Goal: Subscribe to service/newsletter

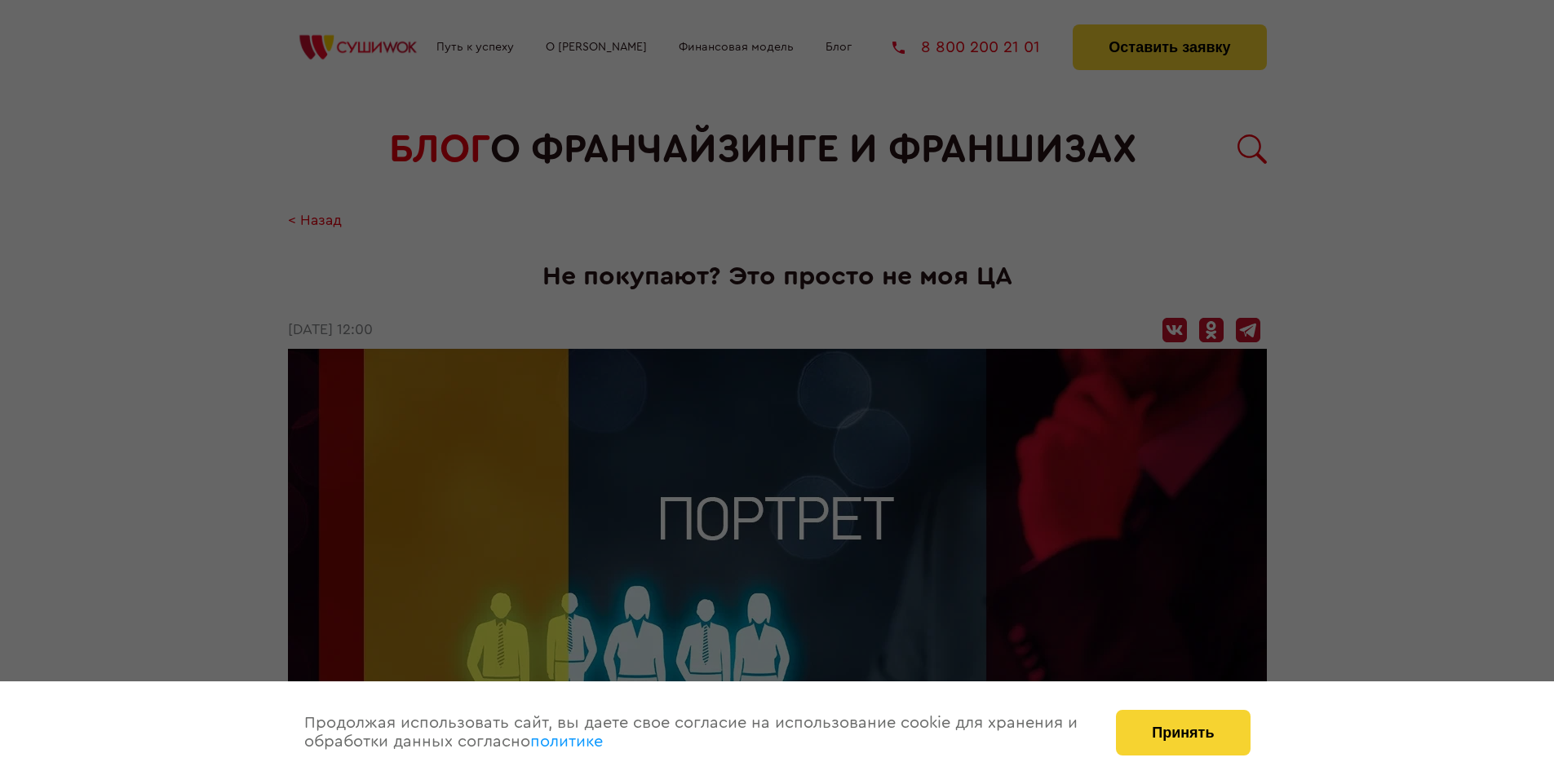
scroll to position [1838, 0]
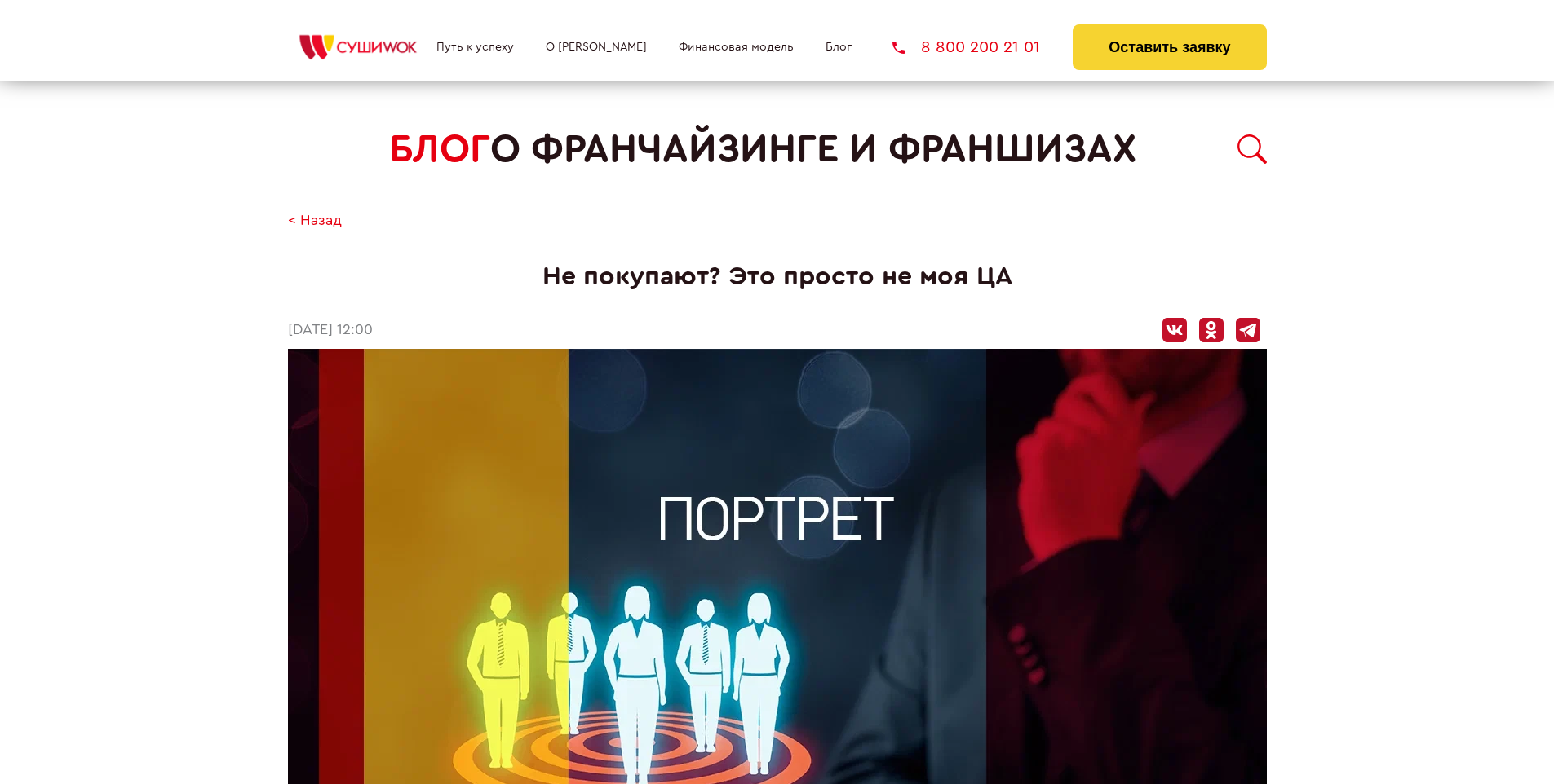
scroll to position [1838, 0]
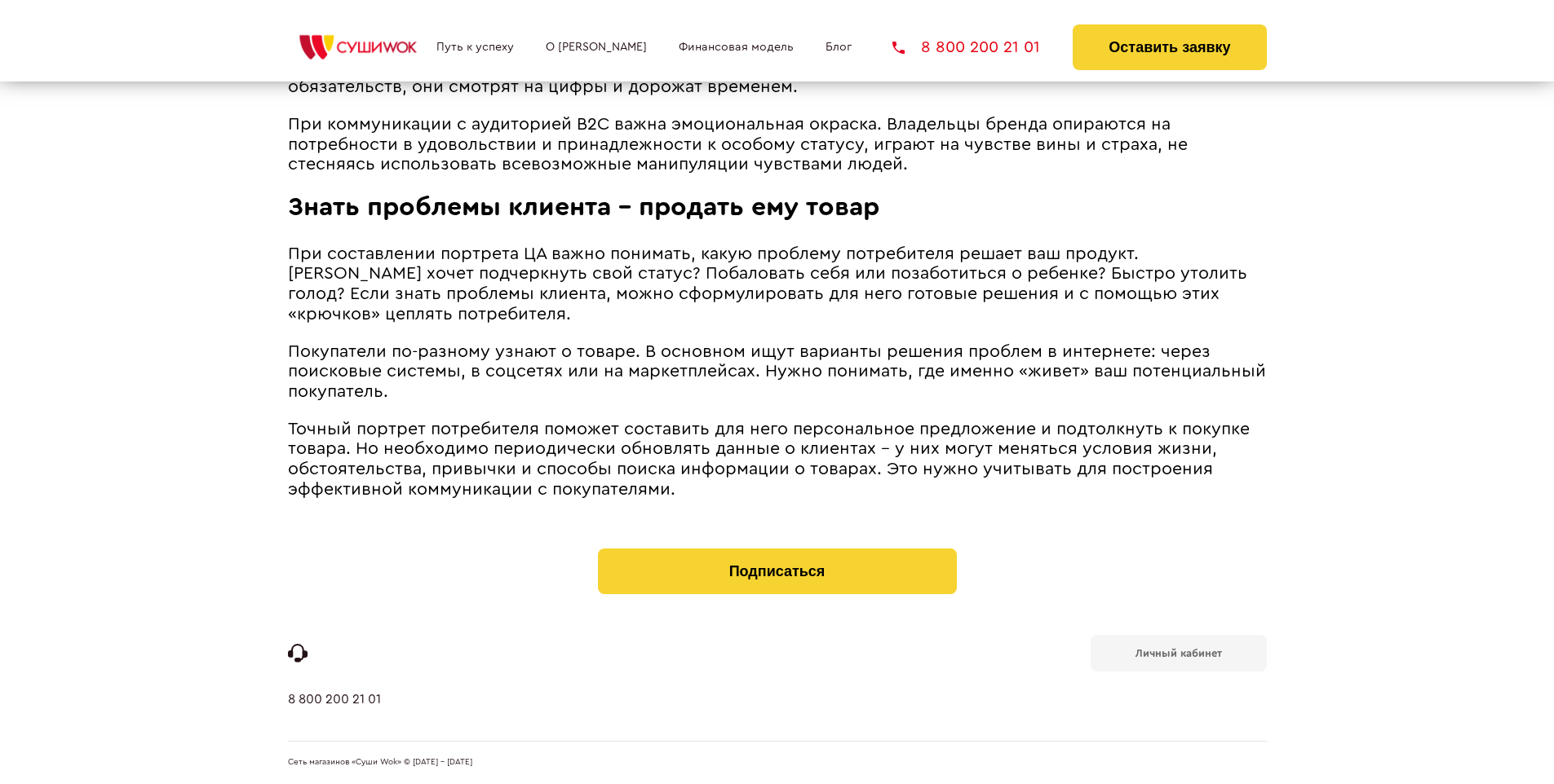
click at [1178, 653] on b "Личный кабинет" at bounding box center [1179, 653] width 86 height 11
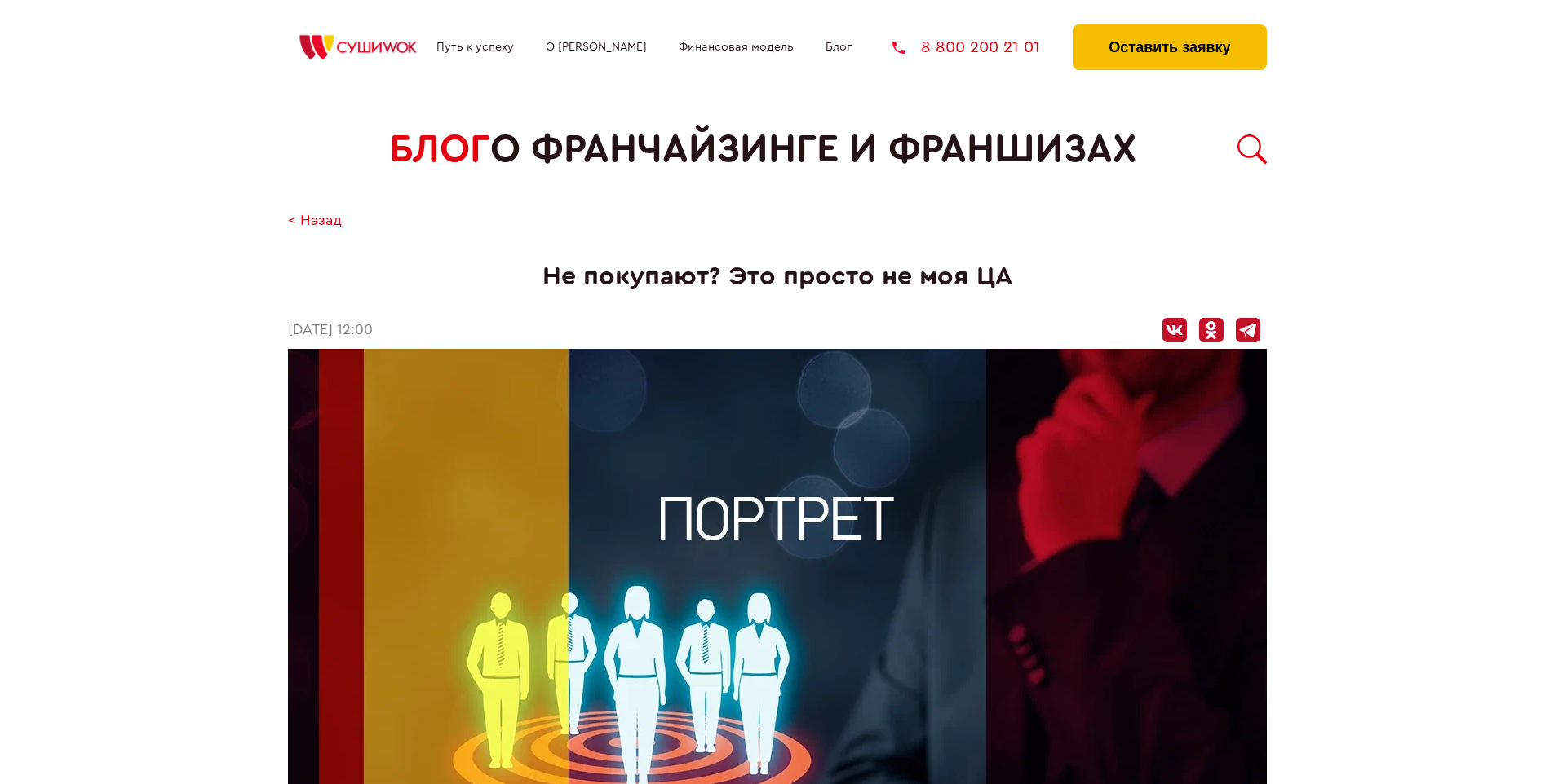
click at [1169, 29] on button "Оставить заявку" at bounding box center [1169, 47] width 194 height 46
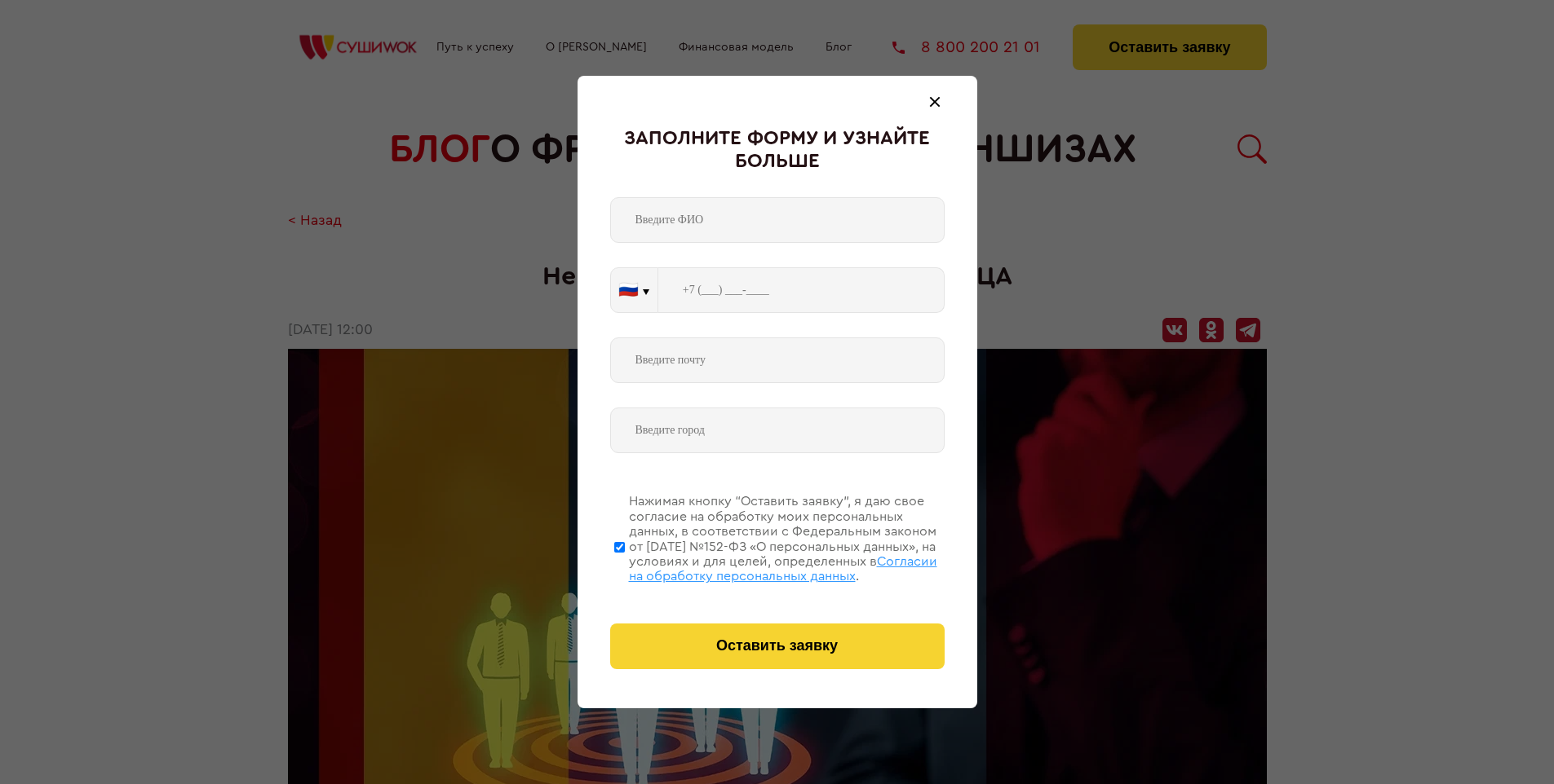
click at [756, 567] on span "Согласии на обработку персональных данных" at bounding box center [782, 569] width 308 height 28
click at [625, 567] on input "Нажимая кнопку “Оставить заявку”, я даю свое согласие на обработку моих персона…" at bounding box center [619, 546] width 11 height 131
checkbox input "false"
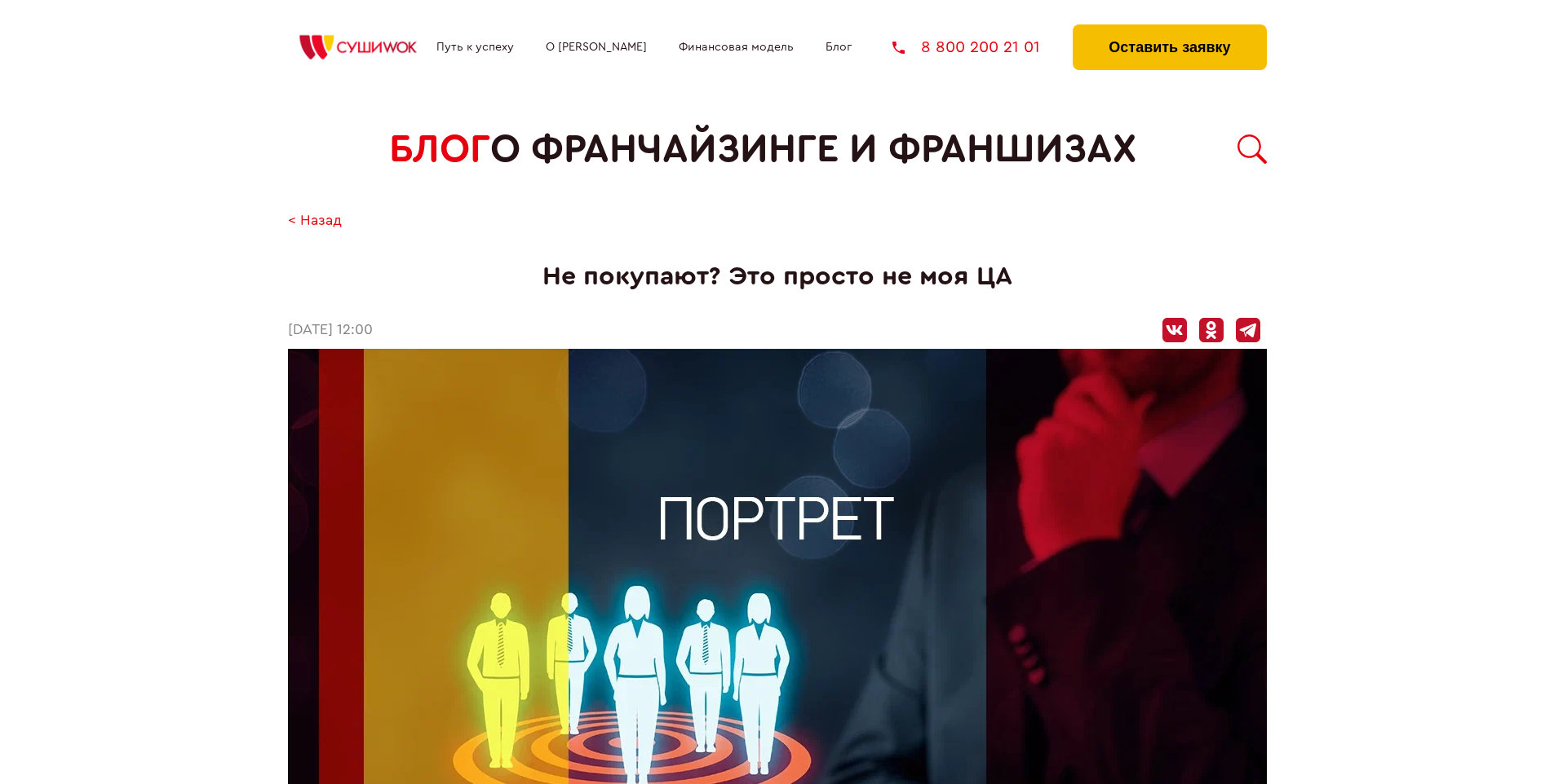
click at [1169, 29] on button "Оставить заявку" at bounding box center [1169, 47] width 194 height 46
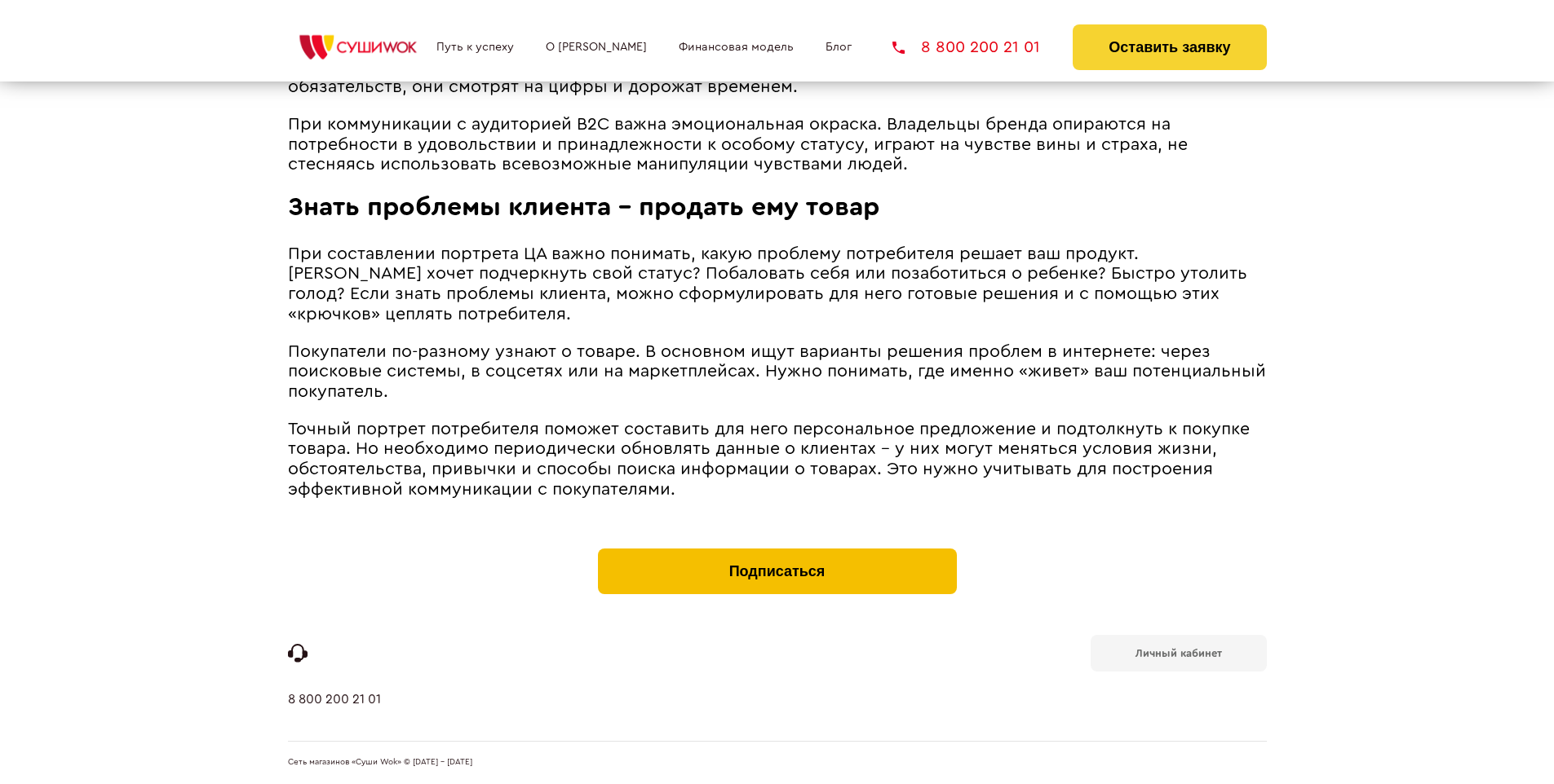
click at [776, 553] on button "Подписаться" at bounding box center [777, 572] width 359 height 46
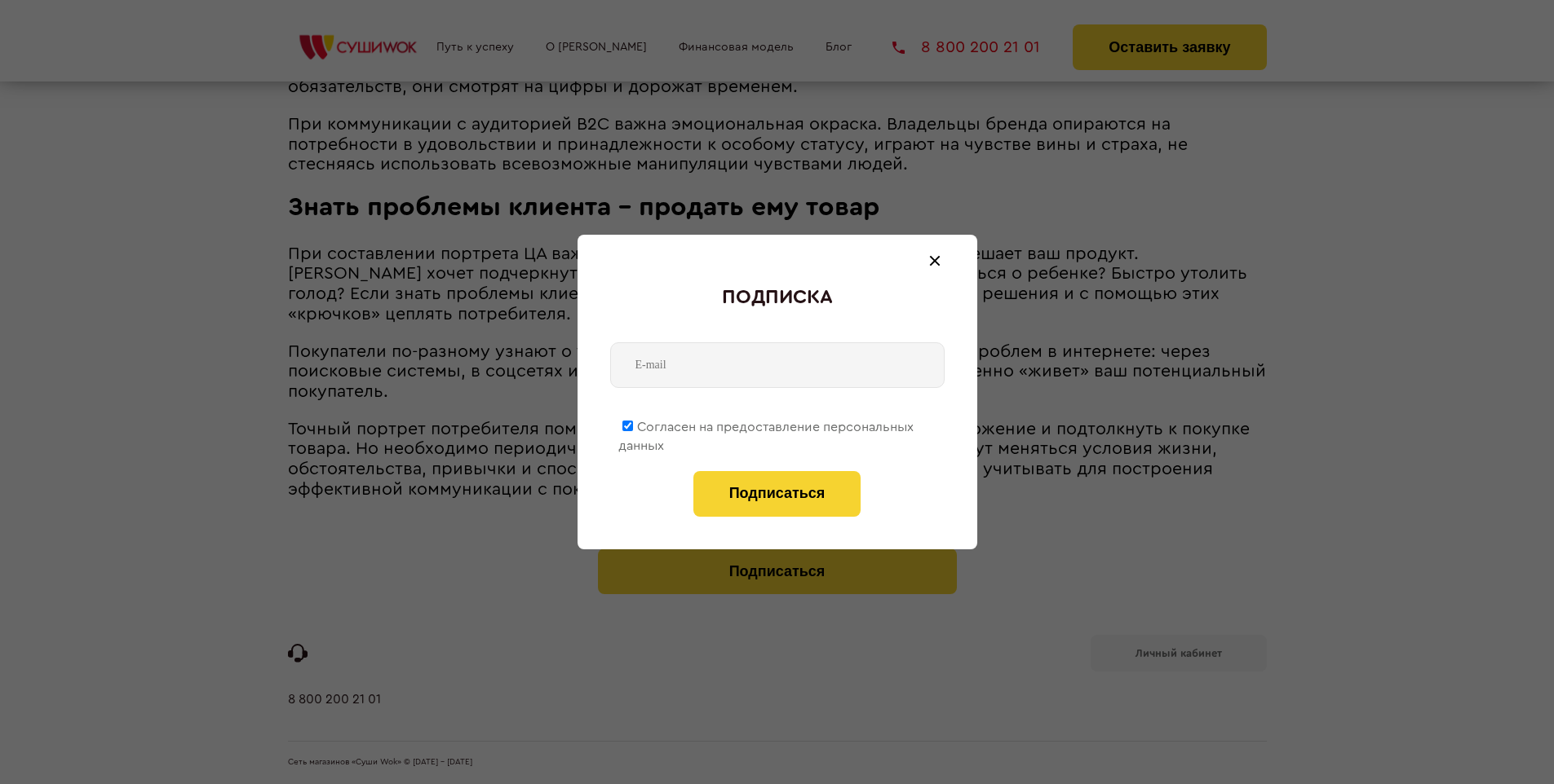
click at [767, 424] on span "Согласен на предоставление персональных данных" at bounding box center [766, 436] width 295 height 32
click at [633, 424] on input "Согласен на предоставление персональных данных" at bounding box center [628, 426] width 11 height 11
checkbox input "false"
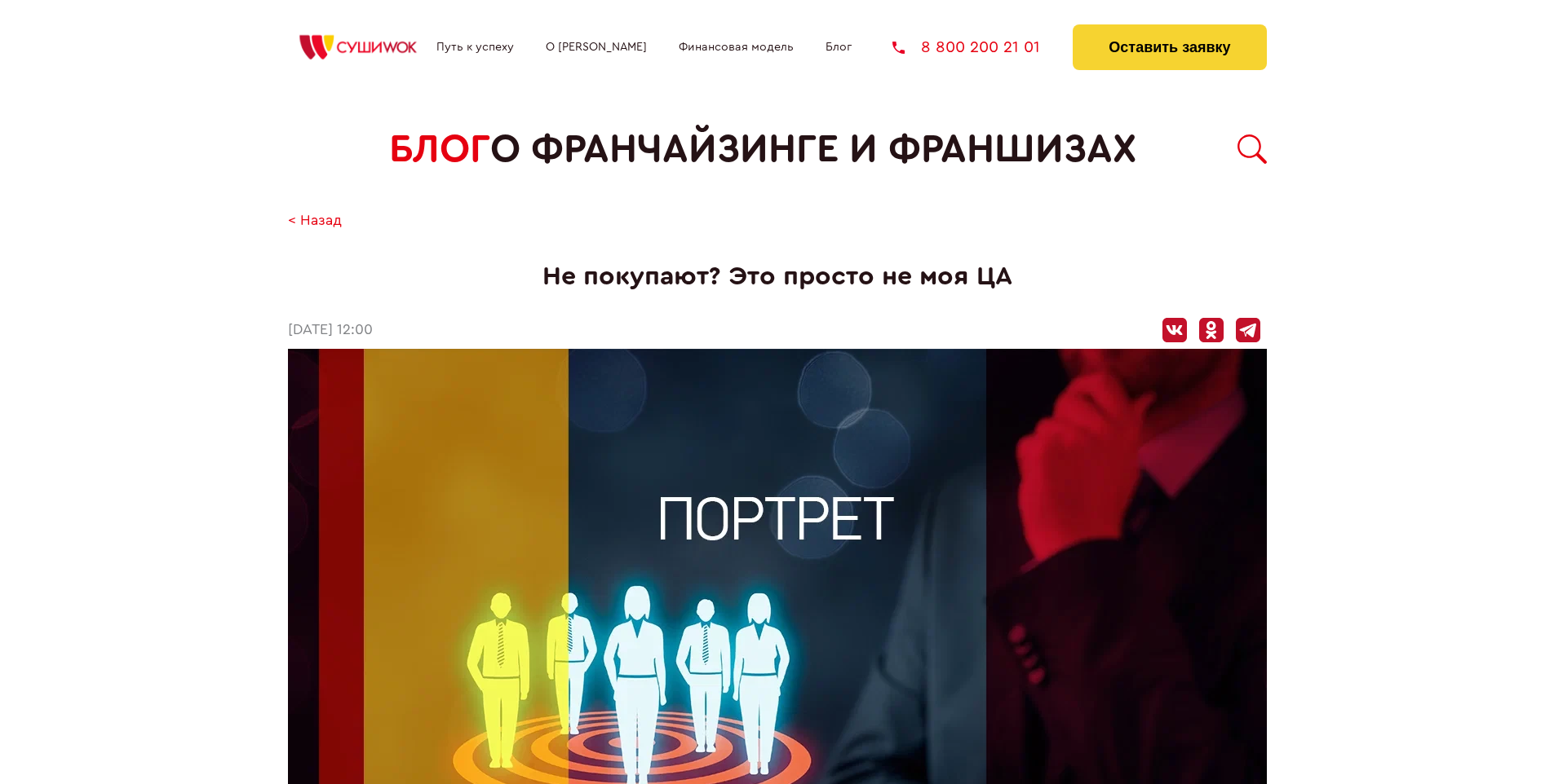
scroll to position [1838, 0]
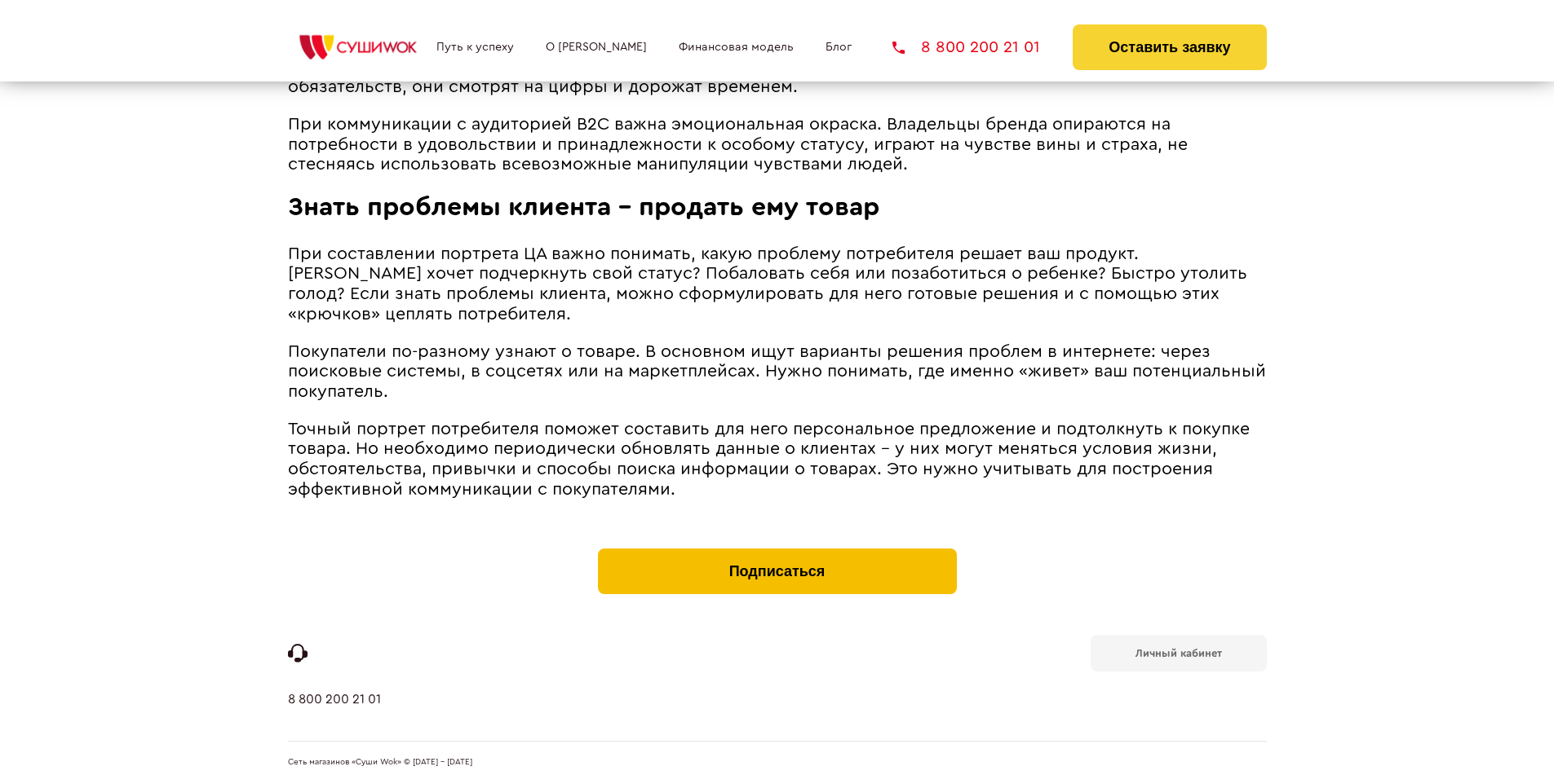
click at [776, 553] on button "Подписаться" at bounding box center [777, 572] width 359 height 46
